Goal: Information Seeking & Learning: Learn about a topic

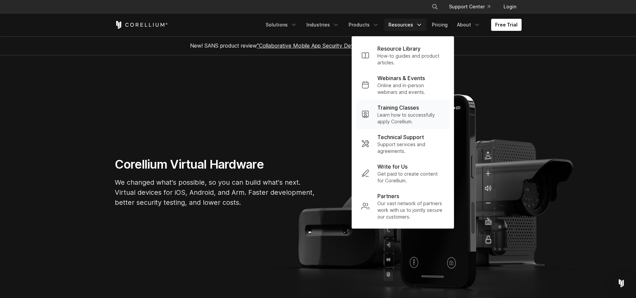
click at [389, 113] on p "Learn how to successfully apply Corellium." at bounding box center [411, 117] width 67 height 13
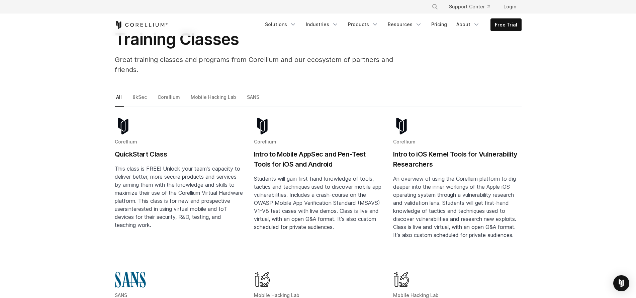
scroll to position [57, 0]
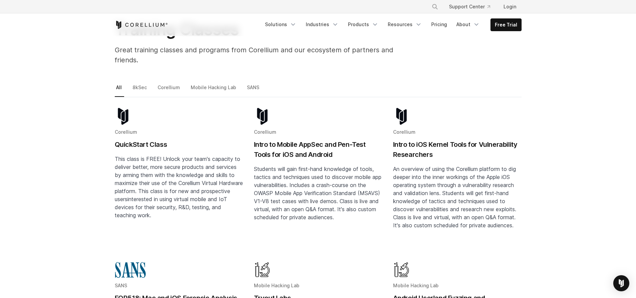
click at [126, 139] on h2 "QuickStart Class" at bounding box center [179, 144] width 129 height 10
click at [205, 83] on link "Mobile Hacking Lab" at bounding box center [213, 90] width 49 height 14
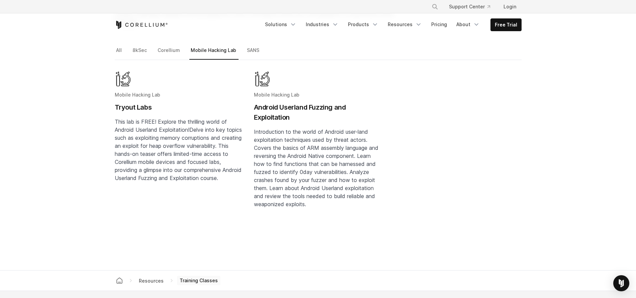
scroll to position [94, 0]
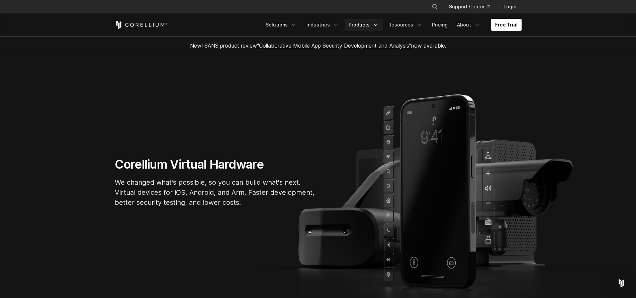
click at [379, 25] on icon "Navigation Menu" at bounding box center [376, 24] width 7 height 7
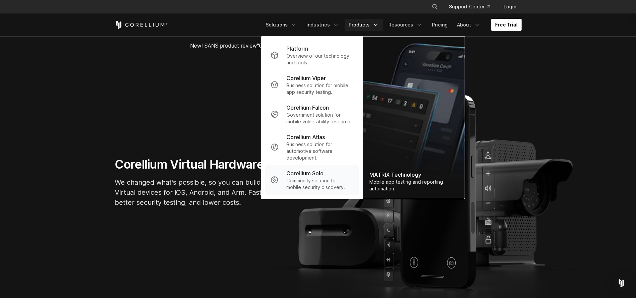
click at [309, 184] on p "Community solution for mobile security discovery." at bounding box center [320, 183] width 67 height 13
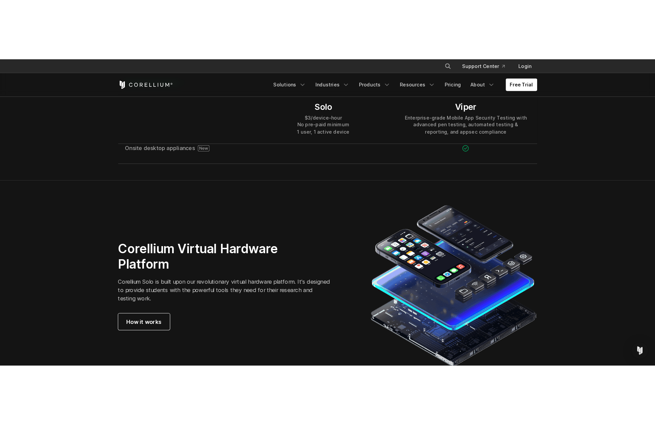
scroll to position [1162, 0]
